Goal: Task Accomplishment & Management: Use online tool/utility

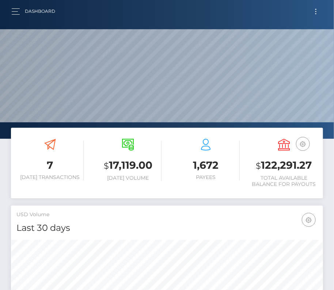
scroll to position [129, 151]
click at [15, 9] on button "button" at bounding box center [18, 12] width 14 height 10
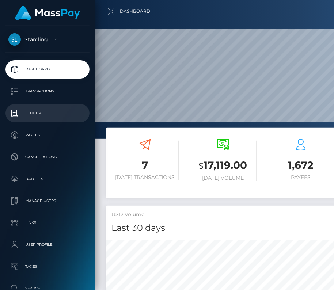
click at [31, 109] on p "Ledger" at bounding box center [47, 113] width 78 height 11
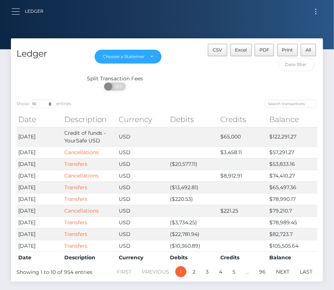
click at [15, 7] on button "button" at bounding box center [18, 12] width 14 height 10
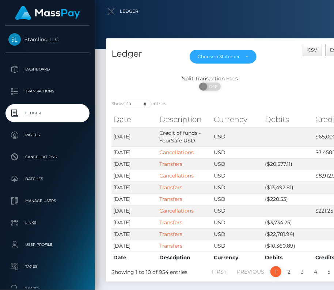
click at [177, 152] on div at bounding box center [262, 145] width 334 height 290
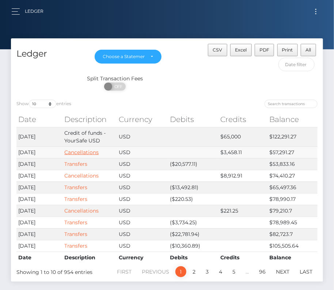
click at [94, 149] on link "Cancellations" at bounding box center [81, 152] width 34 height 7
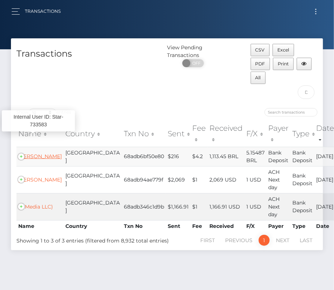
click at [41, 153] on link "RICARDO MARCOLLA" at bounding box center [40, 156] width 44 height 7
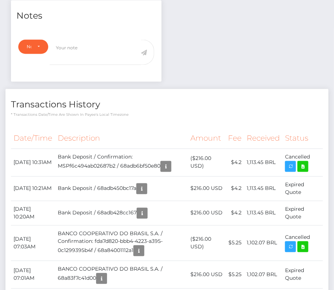
scroll to position [88, 97]
click at [170, 166] on icon "button" at bounding box center [166, 166] width 9 height 9
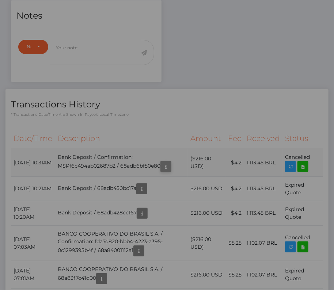
scroll to position [0, 0]
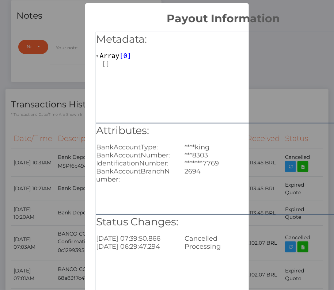
click at [278, 142] on div "Attributes: BankAccountType: ****king BankAccountNumber: ***8303 Identification…" at bounding box center [223, 154] width 255 height 60
click at [266, 141] on div "Attributes: BankAccountType: ****king BankAccountNumber: ***8303 Identification…" at bounding box center [223, 154] width 255 height 60
click at [301, 79] on div "Metadata: Array [ 0 ]" at bounding box center [224, 77] width 256 height 91
click at [56, 152] on div "× Payout Information Metadata: Array [ 0 ] Attributes: BankAccountType: ****kin…" at bounding box center [167, 145] width 334 height 290
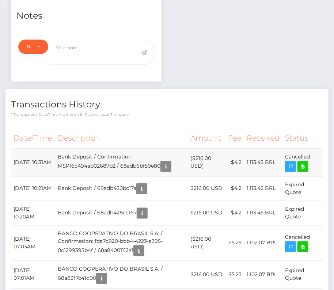
drag, startPoint x: 11, startPoint y: 154, endPoint x: 319, endPoint y: 157, distance: 308.0
click at [319, 157] on tr "August 26, 2025 10:31AM Bank Deposit / Confirmation: MSPf6c494ab02687b2 / 68adb…" at bounding box center [167, 163] width 312 height 28
copy tr "August 26, 2025 10:31AM Bank Deposit / Confirmation: MSPf6c494ab02687b2 / 68adb…"
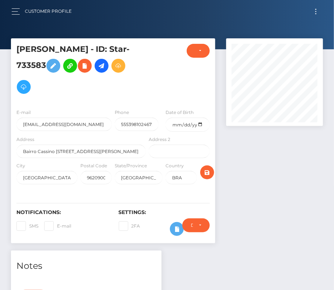
click at [14, 16] on div "Customer Profile" at bounding box center [44, 11] width 66 height 15
click at [14, 8] on button "button" at bounding box center [18, 12] width 14 height 10
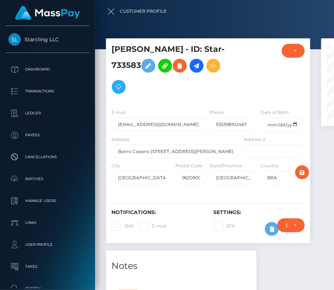
click at [34, 126] on ul "Dashboard Transactions Ledger Payees Cancellations Batches Links" at bounding box center [47, 179] width 95 height 238
click at [40, 117] on p "Ledger" at bounding box center [47, 113] width 78 height 11
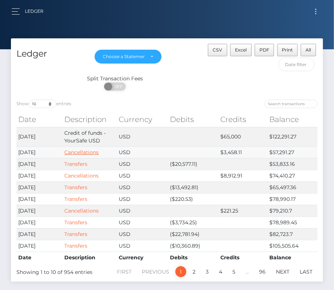
click at [92, 150] on link "Cancellations" at bounding box center [81, 152] width 34 height 7
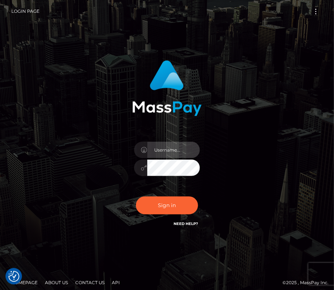
click at [168, 146] on input "text" at bounding box center [173, 150] width 53 height 16
type input "kateo"
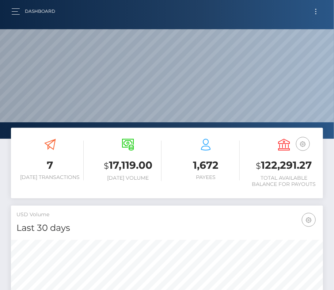
scroll to position [129, 151]
click at [15, 5] on div "Dashboard" at bounding box center [36, 11] width 50 height 15
click at [14, 12] on button "button" at bounding box center [18, 12] width 14 height 10
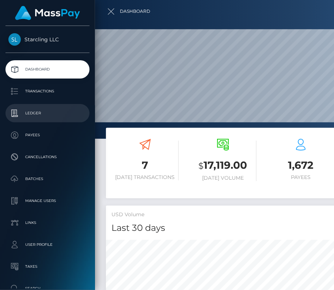
click at [30, 115] on p "Ledger" at bounding box center [47, 113] width 78 height 11
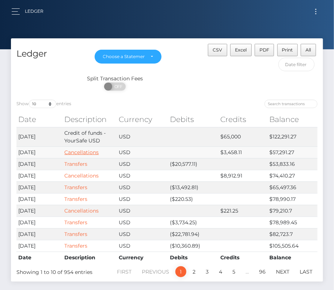
click at [80, 150] on link "Cancellations" at bounding box center [81, 152] width 34 height 7
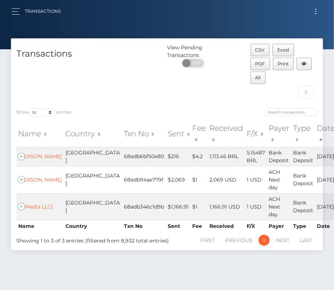
click at [316, 15] on button "Toggle navigation" at bounding box center [316, 12] width 14 height 10
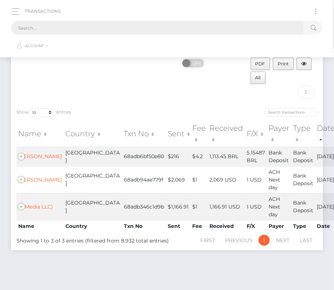
click at [146, 28] on input "text" at bounding box center [157, 28] width 293 height 14
paste input "2303383"
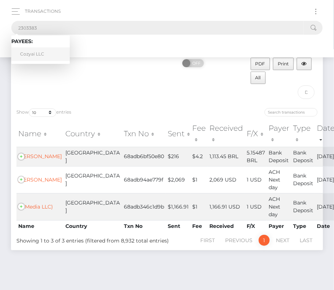
type input "2303383"
click at [37, 56] on link "Cozyai LLC" at bounding box center [40, 55] width 59 height 14
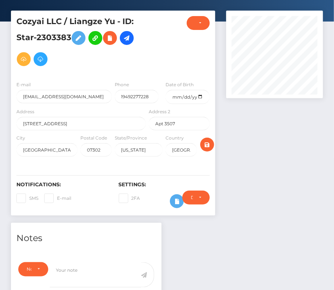
scroll to position [1, 0]
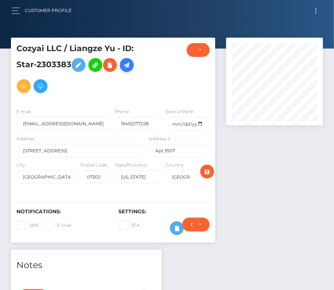
click at [129, 66] on icon at bounding box center [127, 65] width 9 height 9
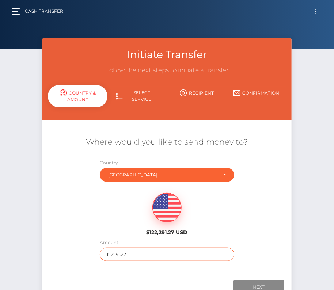
click at [121, 252] on input "122291.27" at bounding box center [167, 255] width 135 height 14
type input "8990"
click at [238, 234] on div "$122,291.27 USD" at bounding box center [166, 212] width 249 height 53
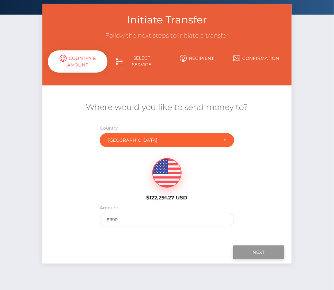
click at [247, 250] on input "Next" at bounding box center [258, 253] width 51 height 14
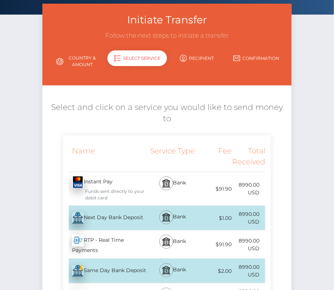
click at [107, 208] on div "Next Day Bank Deposit - USD" at bounding box center [105, 218] width 84 height 20
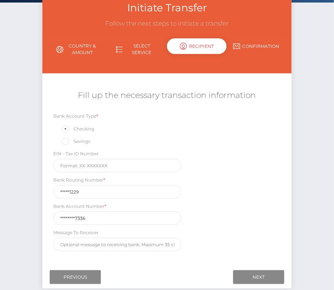
scroll to position [50, 0]
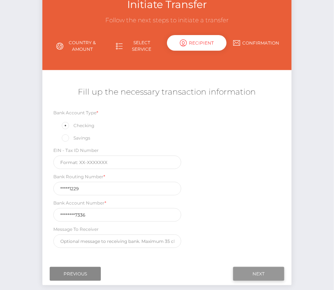
click at [258, 272] on input "Next" at bounding box center [258, 274] width 51 height 14
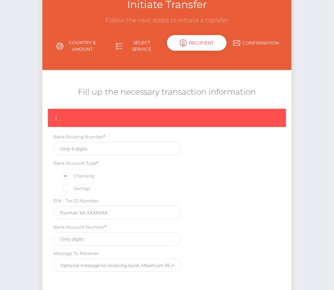
scroll to position [62, 0]
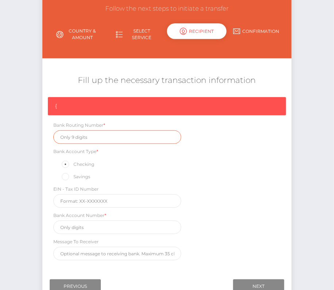
click at [79, 139] on input "text" at bounding box center [117, 138] width 128 height 14
paste input "091311229"
type input "091311229"
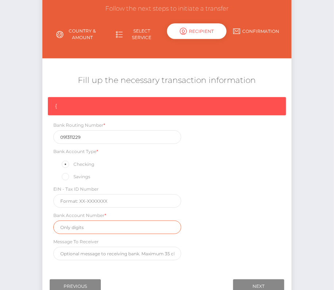
click at [89, 222] on input "text" at bounding box center [117, 228] width 128 height 14
paste input "202402117336"
type input "202402117336"
click at [231, 220] on div "{ Bank Routing Number * 091311229 Bank Account Type * Checking Savings EIN - Ta…" at bounding box center [166, 180] width 249 height 167
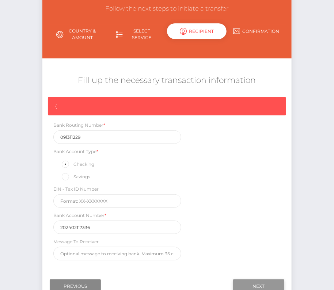
click at [254, 283] on input "Next" at bounding box center [258, 287] width 51 height 14
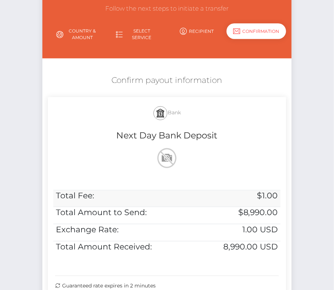
scroll to position [149, 0]
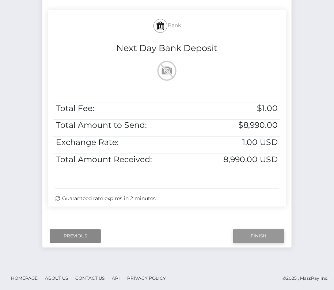
click at [249, 236] on input "Finish" at bounding box center [258, 237] width 51 height 14
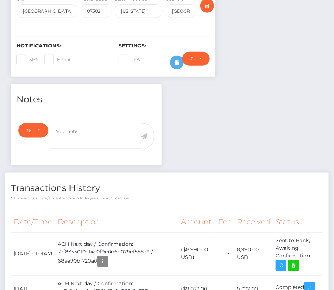
scroll to position [88, 97]
drag, startPoint x: 14, startPoint y: 247, endPoint x: 310, endPoint y: 253, distance: 295.6
click at [310, 254] on tr "August 27, 2025 01:01AM ACH Next day / Confirmation: 7cf8355010e14c0f9e0d6c079e…" at bounding box center [167, 254] width 312 height 43
copy tr "August 27, 2025 01:01AM ACH Next day / Confirmation: 7cf8355010e14c0f9e0d6c079e…"
click at [297, 265] on icon at bounding box center [293, 266] width 9 height 9
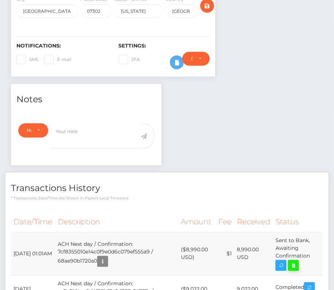
click at [0, 0] on div "Cozyai LLC / Liangze Yu - ID: Star-2303383 ACTIVE" at bounding box center [167, 226] width 334 height 709
